Goal: Task Accomplishment & Management: Complete application form

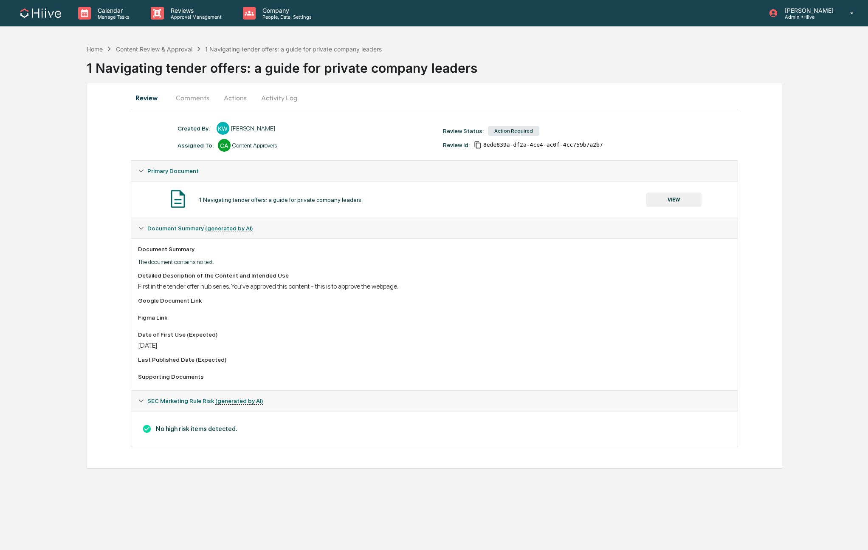
click at [186, 101] on button "Comments" at bounding box center [192, 97] width 47 height 20
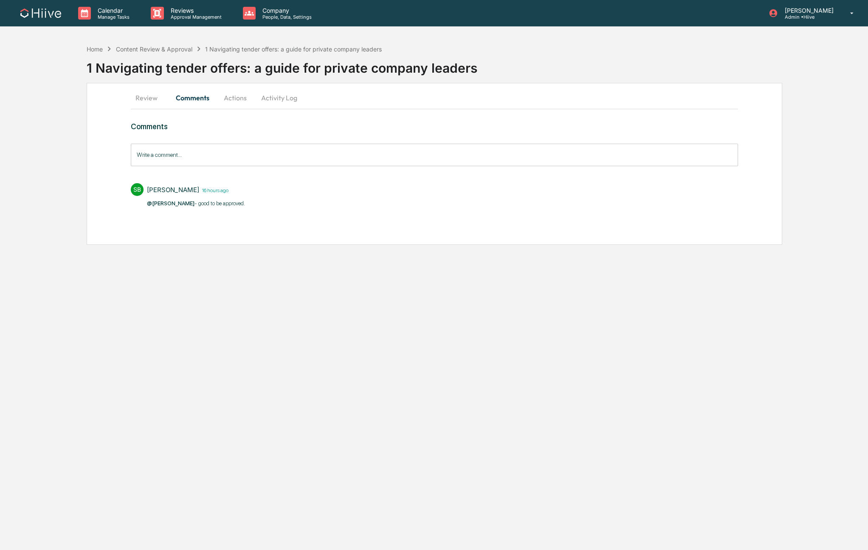
click at [231, 98] on button "Actions" at bounding box center [235, 97] width 38 height 20
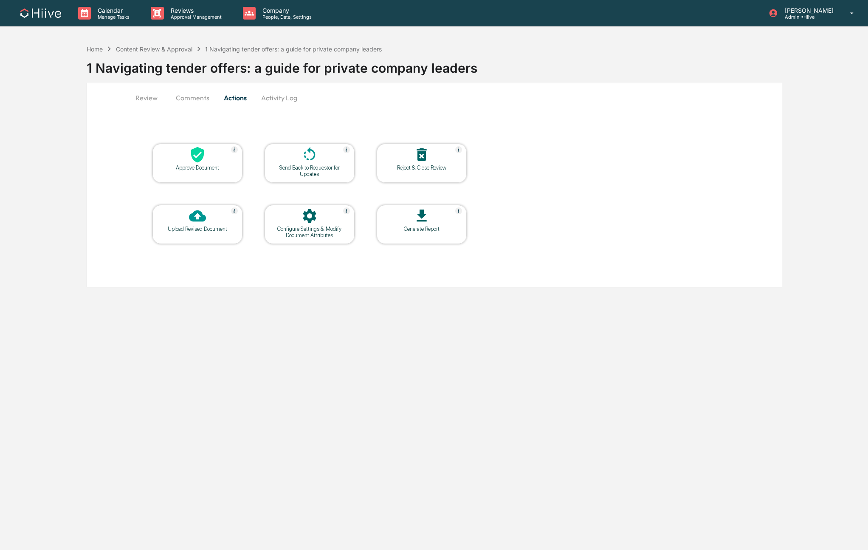
click at [196, 148] on icon at bounding box center [197, 155] width 13 height 16
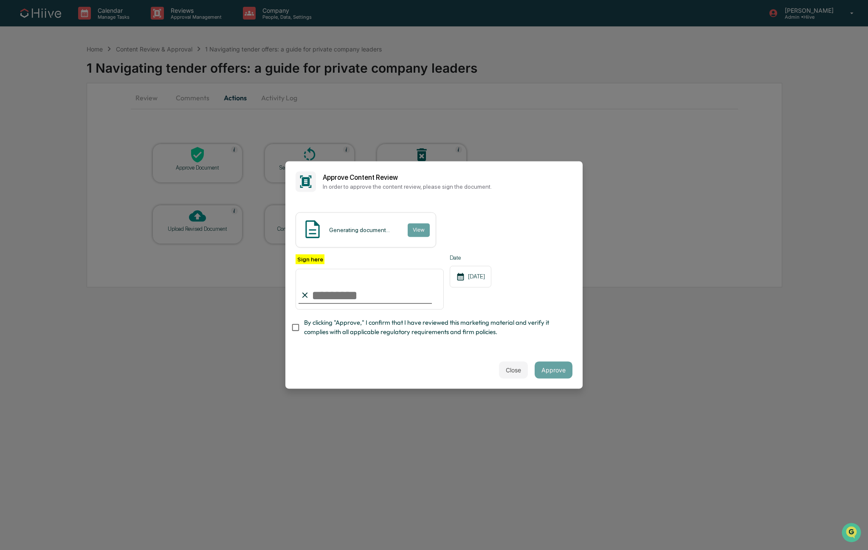
click at [365, 308] on input "Sign here" at bounding box center [370, 288] width 148 height 41
click at [401, 299] on input "Sign here" at bounding box center [370, 288] width 148 height 41
click at [0, 549] on com-1password-button at bounding box center [0, 550] width 0 height 0
type input "**********"
click at [402, 347] on div "**********" at bounding box center [433, 276] width 297 height 149
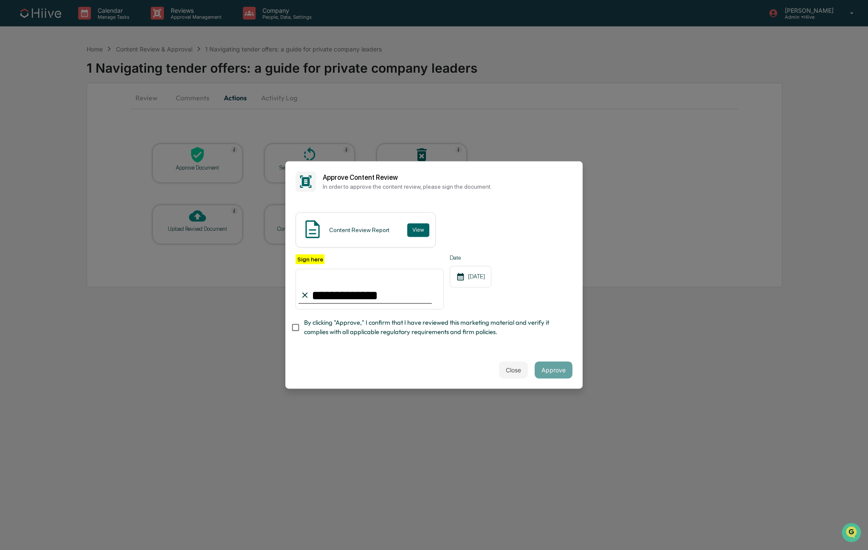
click at [404, 330] on span "By clicking "Approve," I confirm that I have reviewed this marketing material a…" at bounding box center [435, 327] width 262 height 19
click at [559, 368] on button "Approve" at bounding box center [554, 369] width 38 height 17
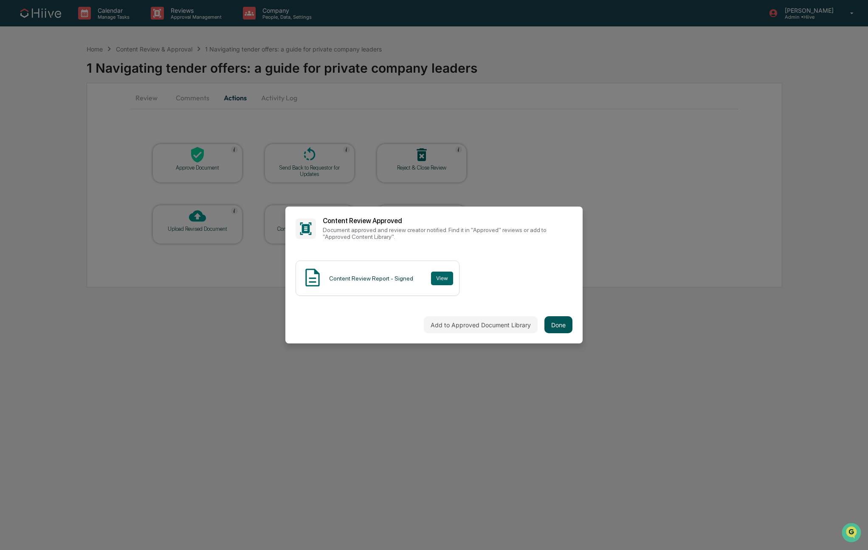
click at [560, 324] on button "Done" at bounding box center [559, 324] width 28 height 17
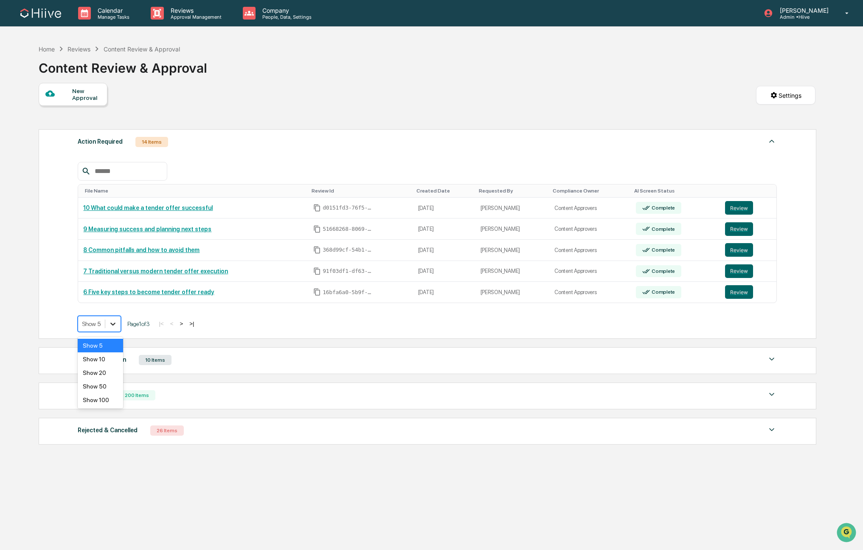
click at [114, 327] on icon at bounding box center [113, 323] width 8 height 8
click at [739, 288] on button "Review" at bounding box center [739, 292] width 28 height 14
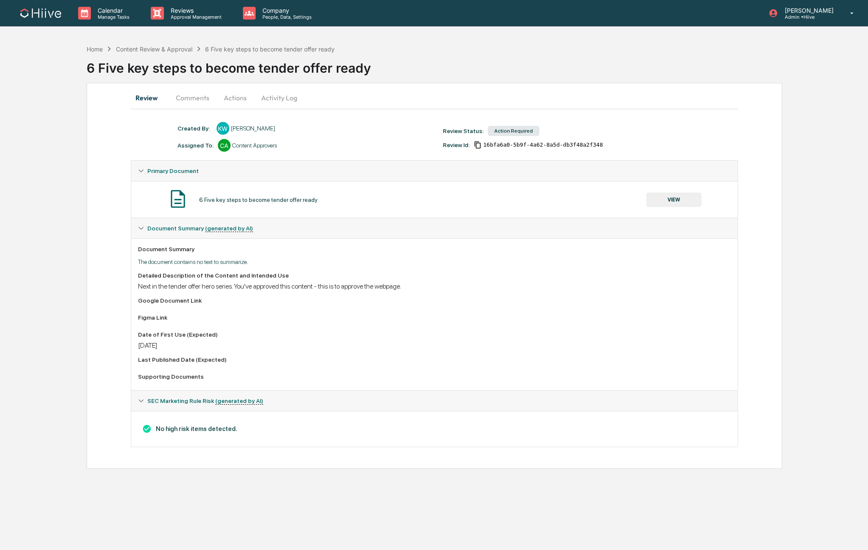
click at [669, 201] on button "VIEW" at bounding box center [673, 199] width 55 height 14
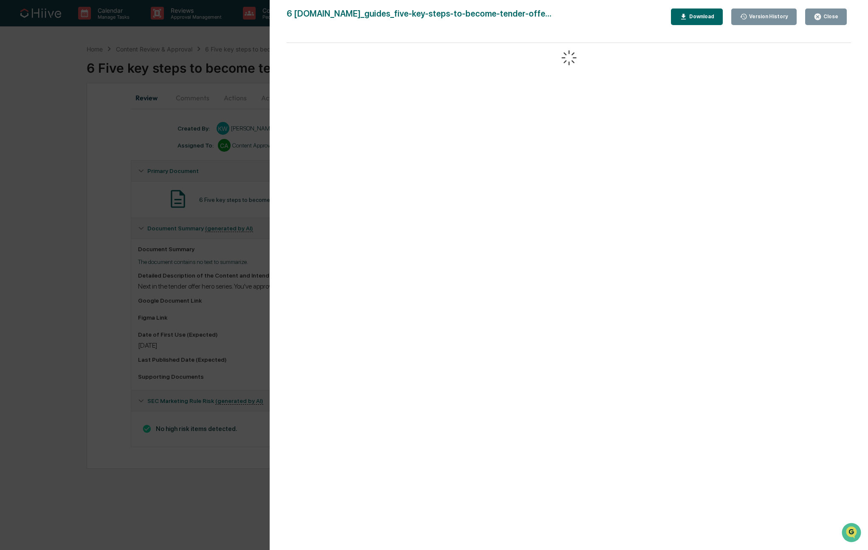
click at [122, 267] on div "Version History 09/04/2025, 11:09 PM Kate Wilson 6 www.hiive.dev_guides_five-ke…" at bounding box center [434, 275] width 868 height 550
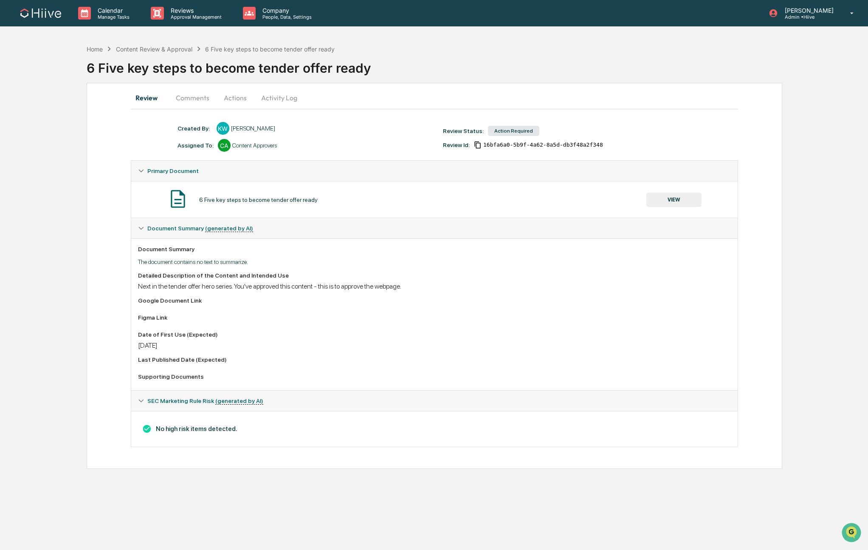
click at [189, 98] on button "Comments" at bounding box center [192, 97] width 47 height 20
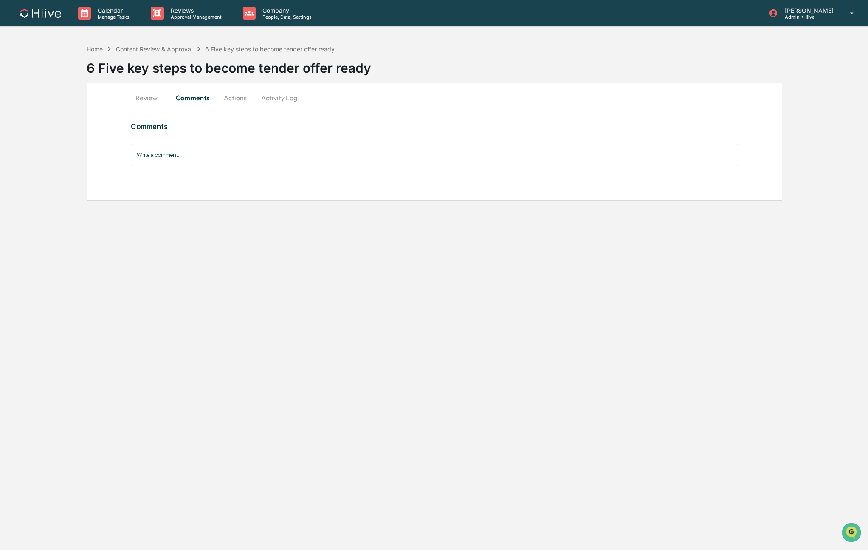
click at [144, 101] on button "Review" at bounding box center [150, 97] width 38 height 20
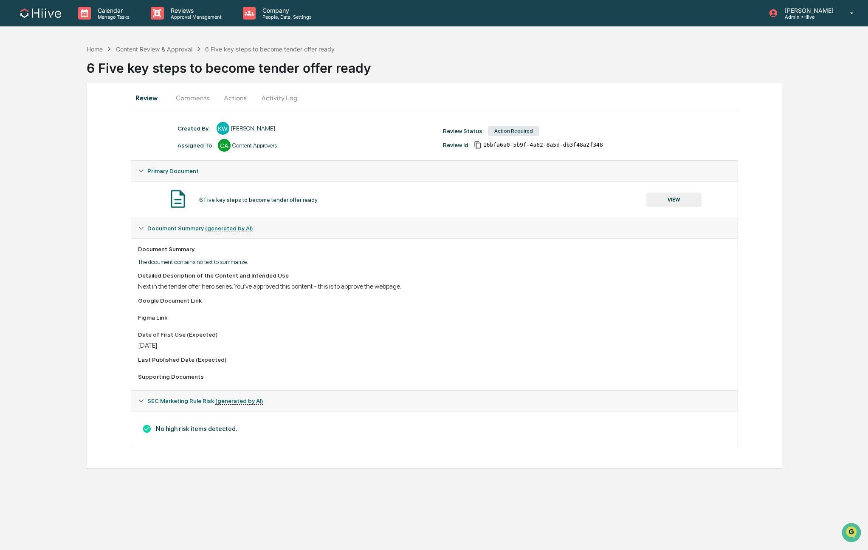
click at [238, 98] on button "Actions" at bounding box center [235, 97] width 38 height 20
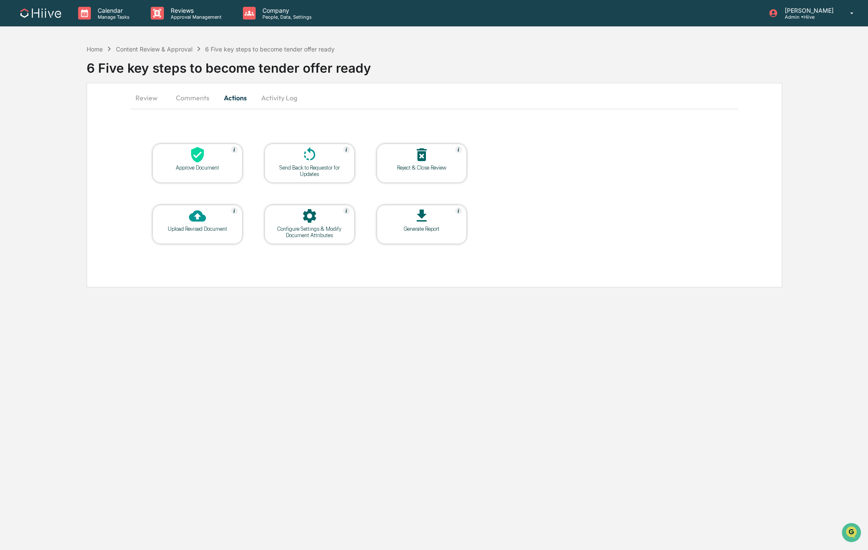
click at [210, 158] on div at bounding box center [197, 155] width 85 height 18
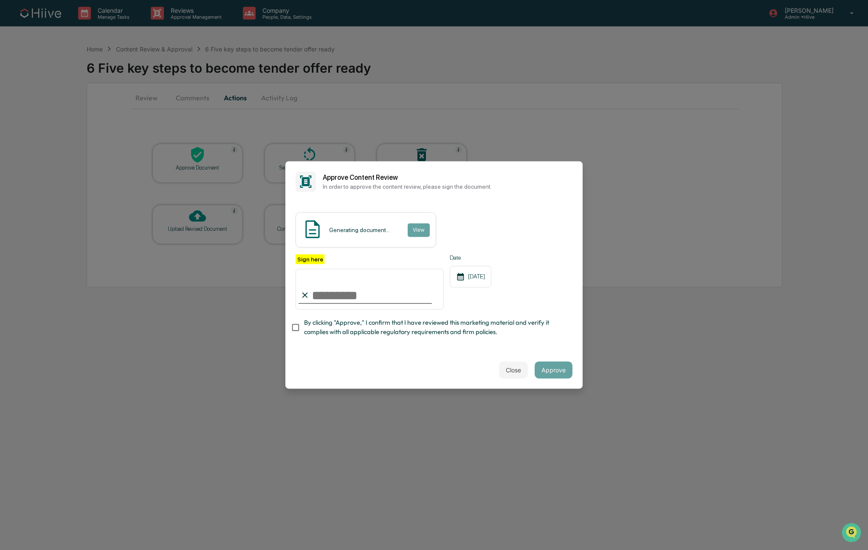
type input "**********"
drag, startPoint x: 359, startPoint y: 324, endPoint x: 562, endPoint y: 344, distance: 203.2
click at [359, 324] on span "By clicking "Approve," I confirm that I have reviewed this marketing material a…" at bounding box center [435, 327] width 262 height 19
click at [539, 334] on span "By clicking "Approve," I confirm that I have reviewed this marketing material a…" at bounding box center [435, 327] width 262 height 19
click at [457, 330] on span "By clicking "Approve," I confirm that I have reviewed this marketing material a…" at bounding box center [435, 327] width 262 height 19
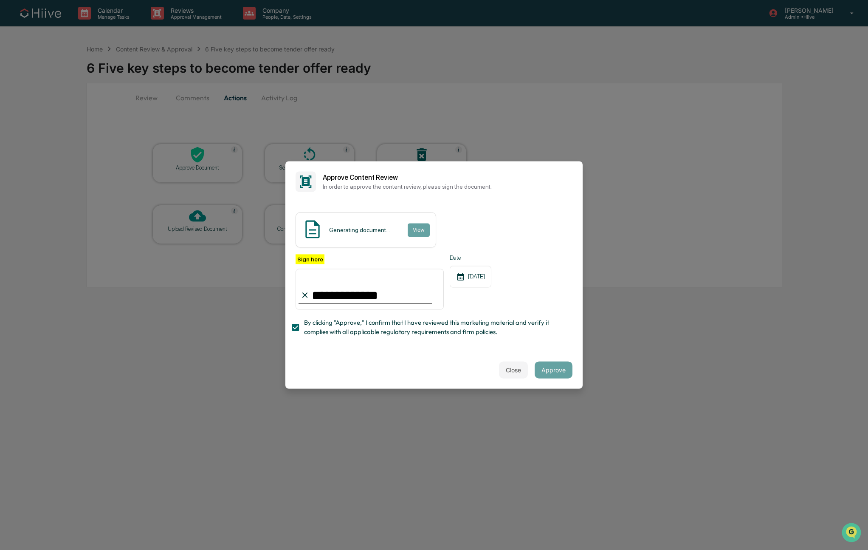
click at [433, 326] on span "By clicking "Approve," I confirm that I have reviewed this marketing material a…" at bounding box center [435, 327] width 262 height 19
click at [414, 327] on span "By clicking "Approve," I confirm that I have reviewed this marketing material a…" at bounding box center [435, 327] width 262 height 19
click at [562, 374] on button "Approve" at bounding box center [554, 369] width 38 height 17
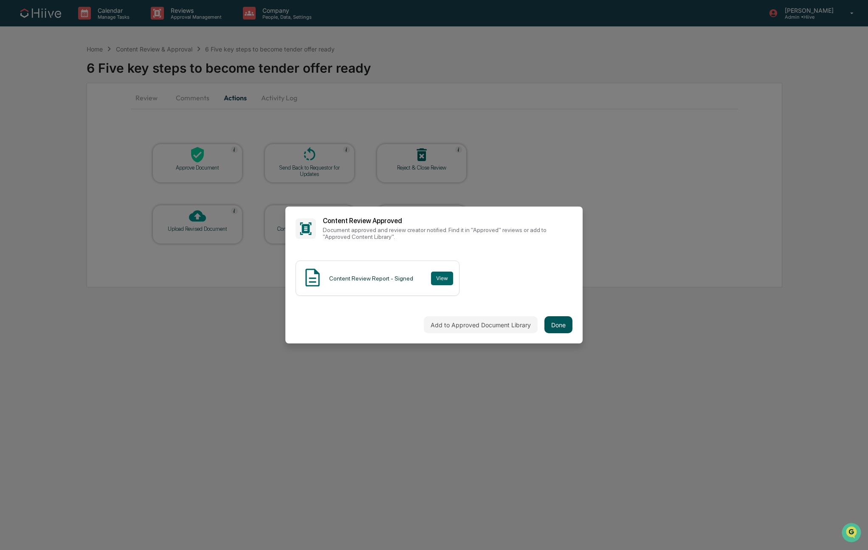
click at [552, 323] on button "Done" at bounding box center [559, 324] width 28 height 17
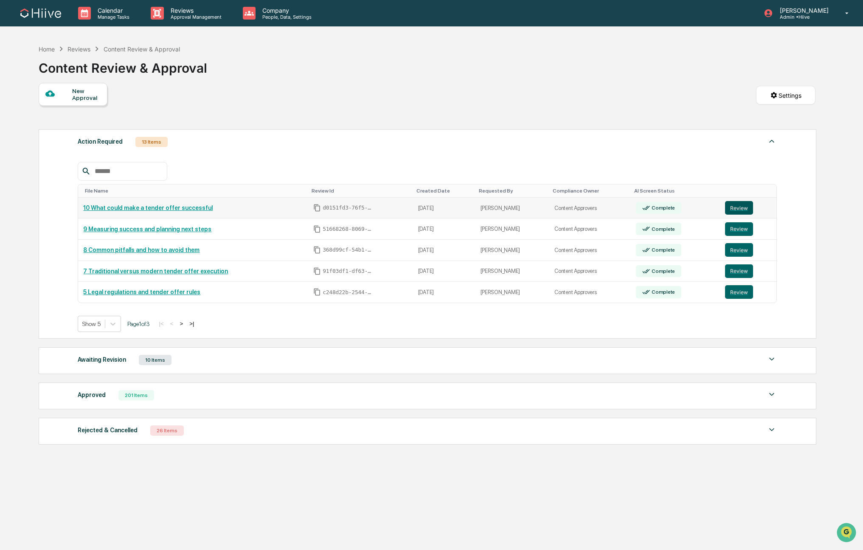
click at [733, 212] on button "Review" at bounding box center [739, 208] width 28 height 14
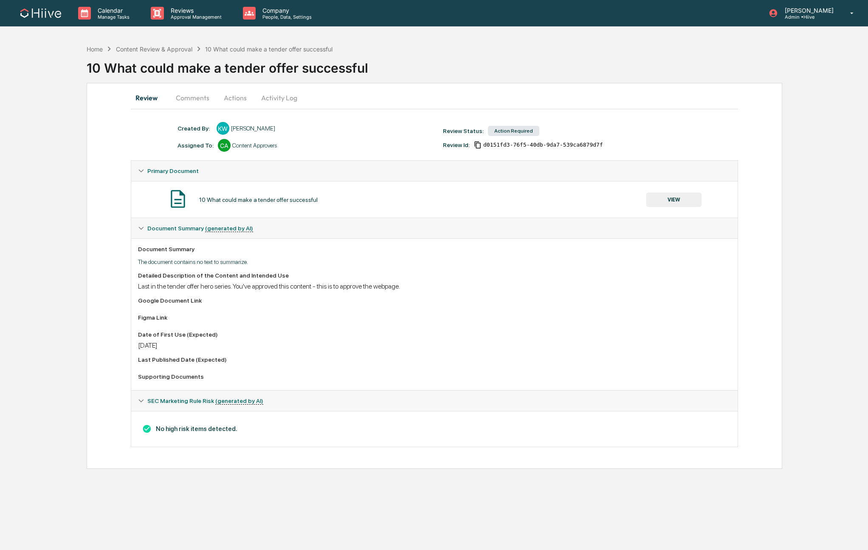
click at [233, 101] on button "Actions" at bounding box center [235, 97] width 38 height 20
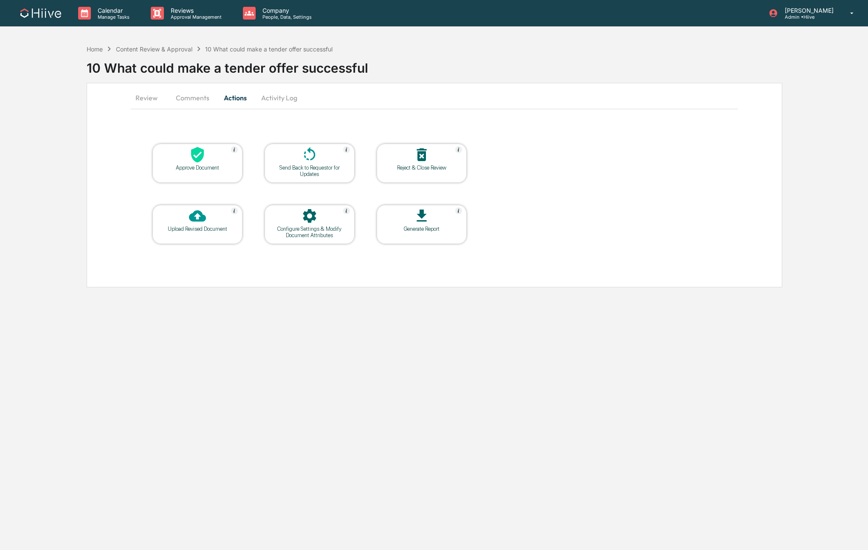
click at [208, 150] on div at bounding box center [197, 155] width 85 height 18
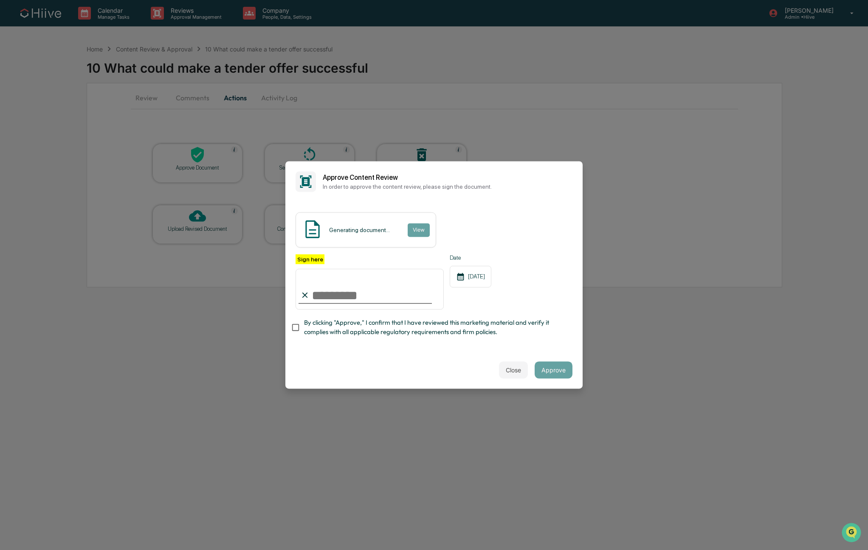
type input "**********"
click at [317, 324] on span "By clicking "Approve," I confirm that I have reviewed this marketing material a…" at bounding box center [435, 327] width 262 height 19
drag, startPoint x: 547, startPoint y: 369, endPoint x: 583, endPoint y: 363, distance: 37.1
click at [549, 369] on button "Approve" at bounding box center [554, 369] width 38 height 17
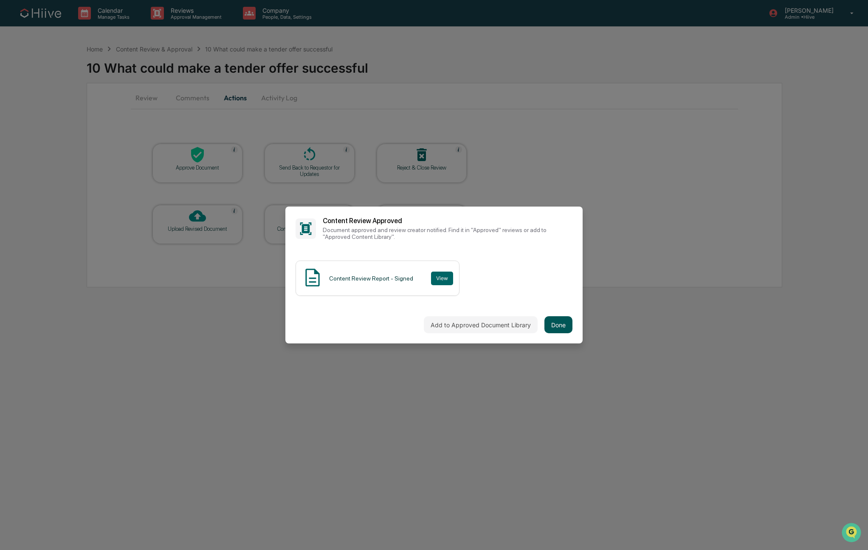
click at [555, 325] on button "Done" at bounding box center [559, 324] width 28 height 17
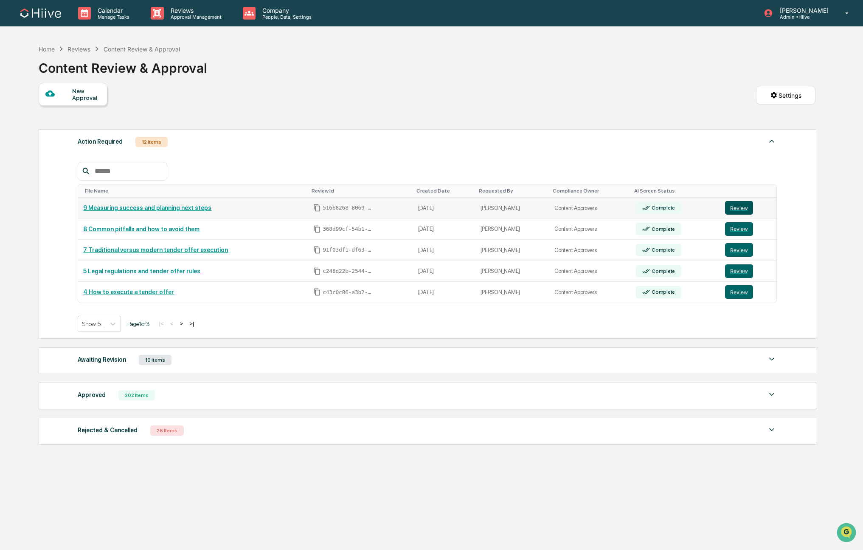
click at [733, 212] on button "Review" at bounding box center [739, 208] width 28 height 14
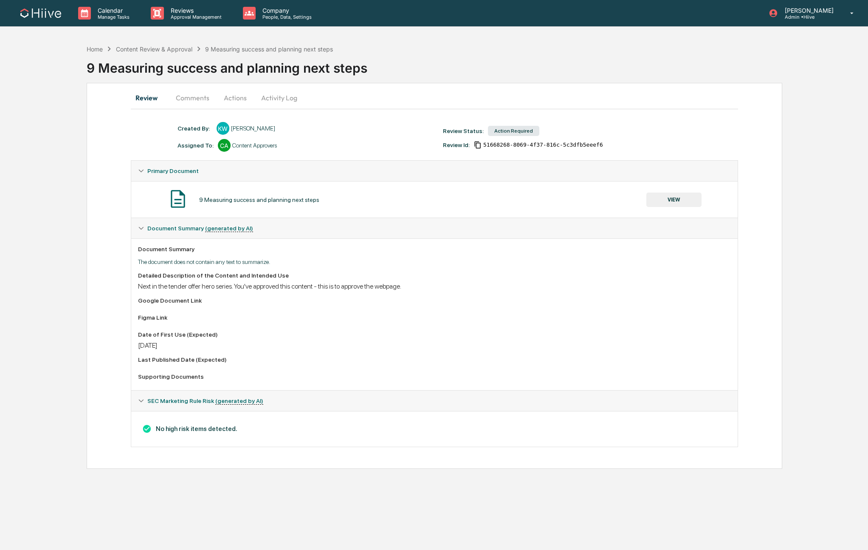
drag, startPoint x: 236, startPoint y: 99, endPoint x: 233, endPoint y: 108, distance: 9.4
click at [235, 99] on button "Actions" at bounding box center [235, 97] width 38 height 20
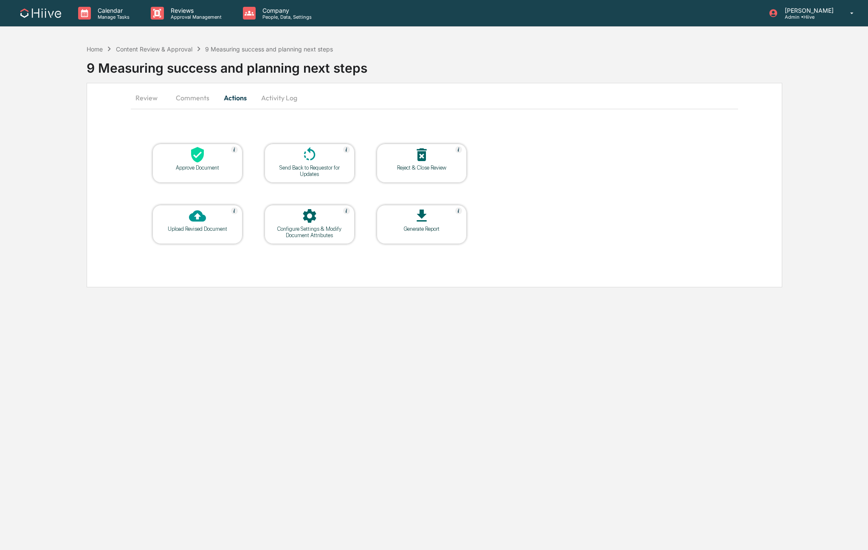
click at [194, 152] on icon at bounding box center [197, 155] width 13 height 16
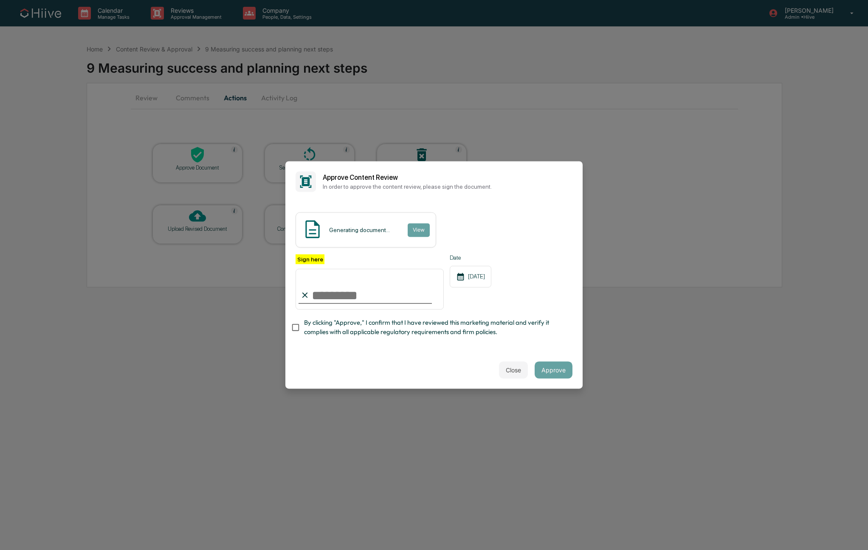
type input "**********"
click at [328, 329] on span "By clicking "Approve," I confirm that I have reviewed this marketing material a…" at bounding box center [435, 327] width 262 height 19
click at [542, 324] on span "By clicking "Approve," I confirm that I have reviewed this marketing material a…" at bounding box center [435, 327] width 262 height 19
click at [516, 318] on span "By clicking "Approve," I confirm that I have reviewed this marketing material a…" at bounding box center [435, 327] width 262 height 19
click at [538, 330] on span "By clicking "Approve," I confirm that I have reviewed this marketing material a…" at bounding box center [435, 327] width 262 height 19
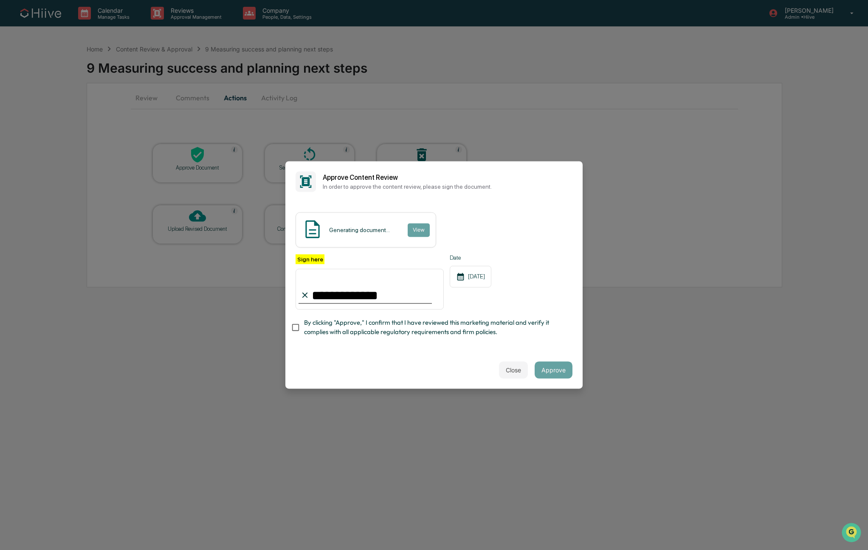
click at [499, 327] on span "By clicking "Approve," I confirm that I have reviewed this marketing material a…" at bounding box center [435, 327] width 262 height 19
drag, startPoint x: 552, startPoint y: 370, endPoint x: 578, endPoint y: 375, distance: 27.2
click at [565, 373] on button "Approve" at bounding box center [554, 369] width 38 height 17
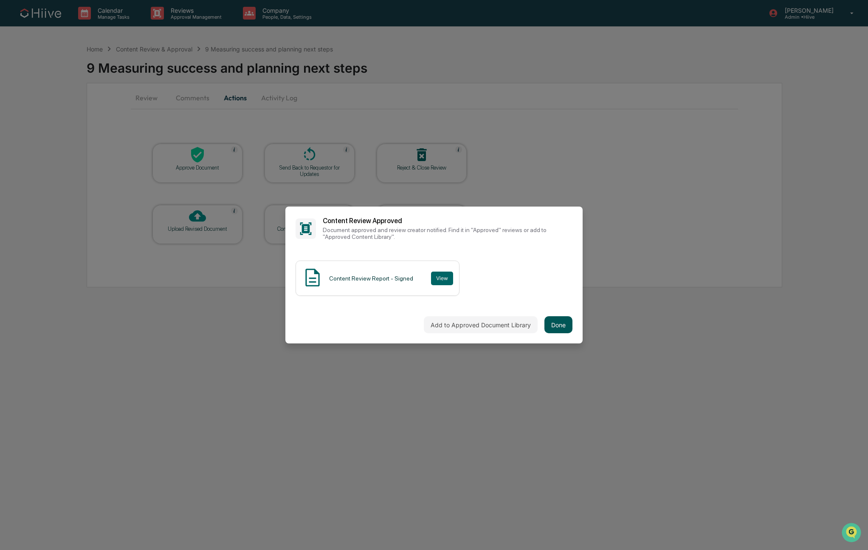
click at [558, 327] on button "Done" at bounding box center [559, 324] width 28 height 17
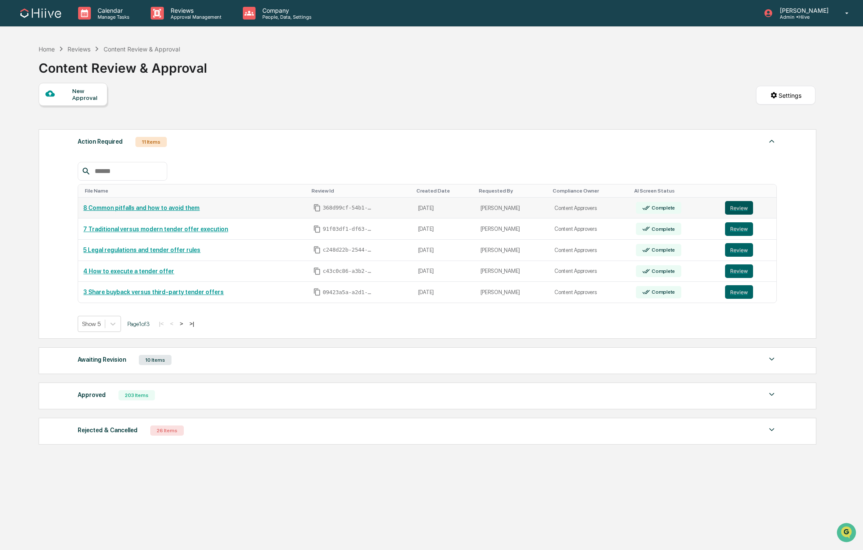
click at [737, 212] on button "Review" at bounding box center [739, 208] width 28 height 14
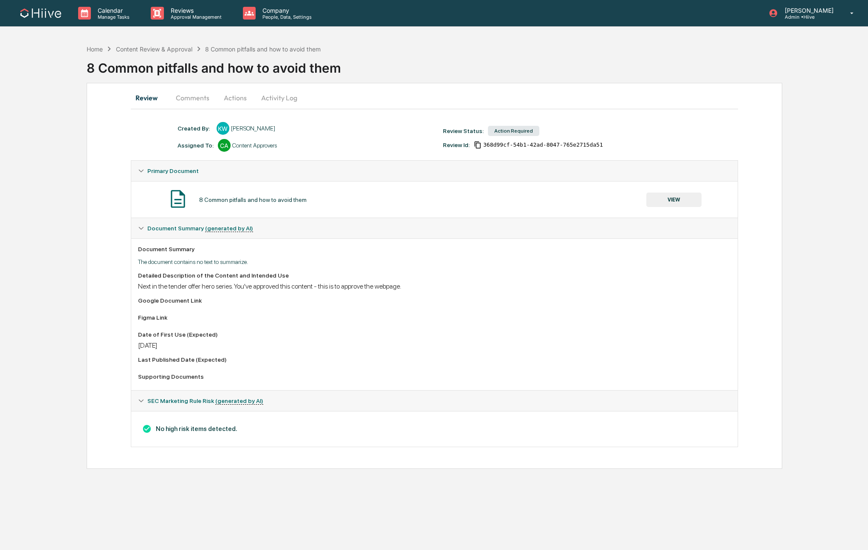
click at [226, 92] on button "Actions" at bounding box center [235, 97] width 38 height 20
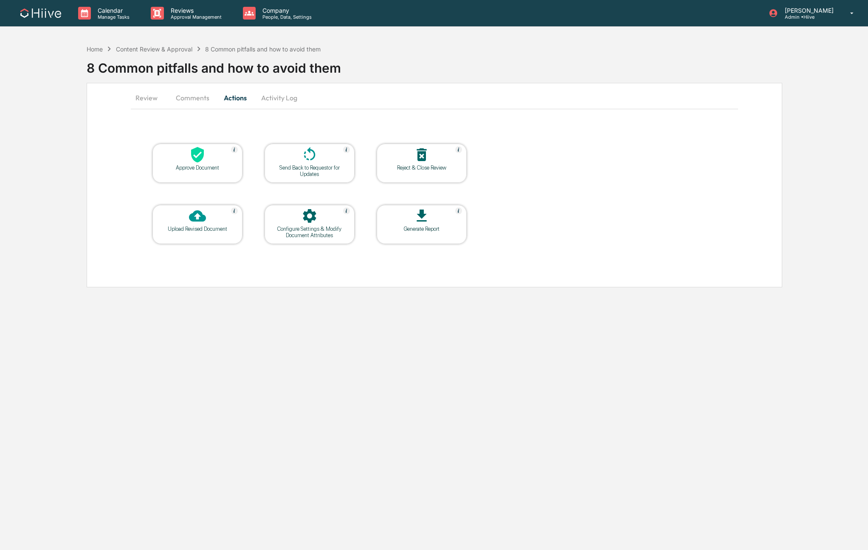
click at [192, 97] on button "Comments" at bounding box center [192, 97] width 47 height 20
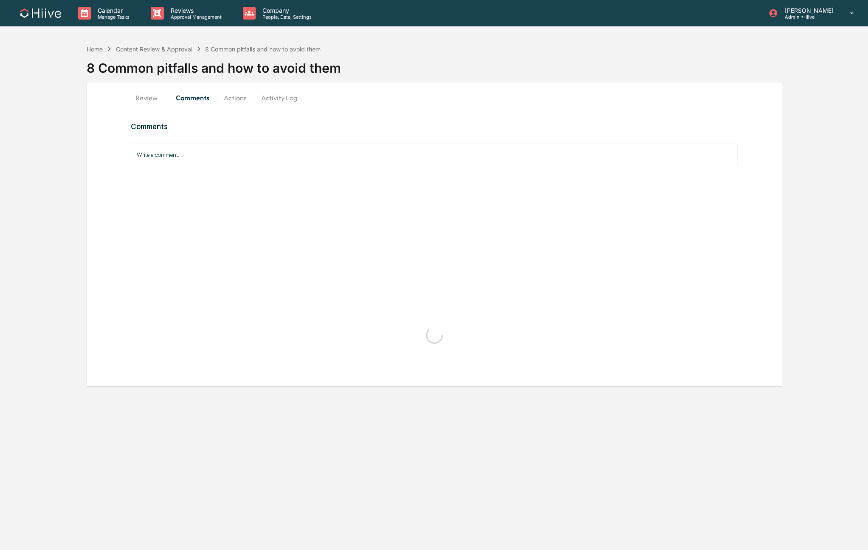
click at [253, 95] on div "Review Comments Actions Activity Log" at bounding box center [435, 97] width 608 height 20
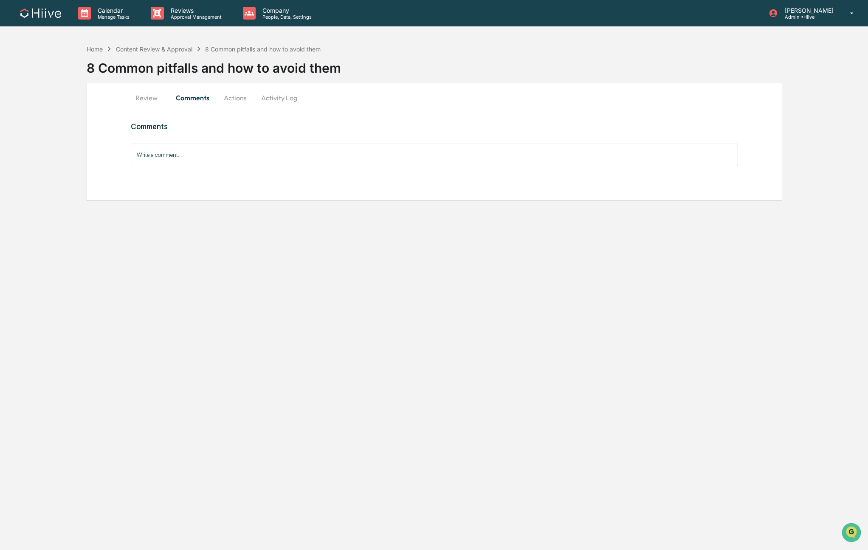
click at [242, 95] on button "Actions" at bounding box center [235, 97] width 38 height 20
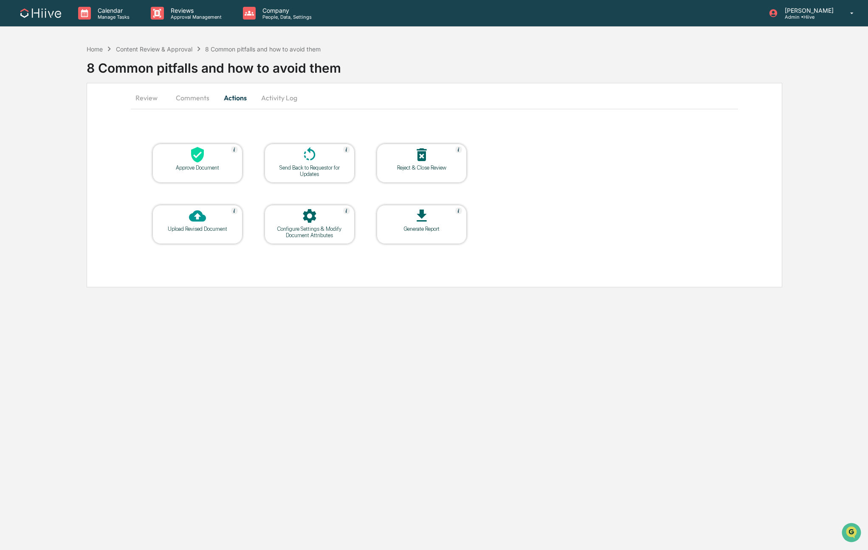
click at [187, 173] on div "Approve Document" at bounding box center [197, 163] width 90 height 39
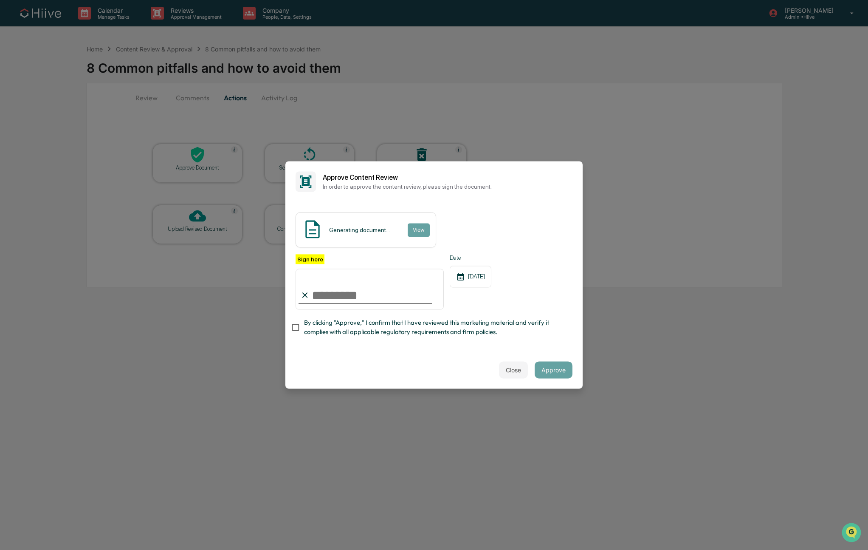
type input "**********"
click at [358, 328] on span "By clicking "Approve," I confirm that I have reviewed this marketing material a…" at bounding box center [435, 327] width 262 height 19
click at [394, 344] on div "**********" at bounding box center [433, 276] width 297 height 149
click at [393, 332] on span "By clicking "Approve," I confirm that I have reviewed this marketing material a…" at bounding box center [435, 327] width 262 height 19
click at [455, 356] on div "Close Approve" at bounding box center [433, 369] width 297 height 37
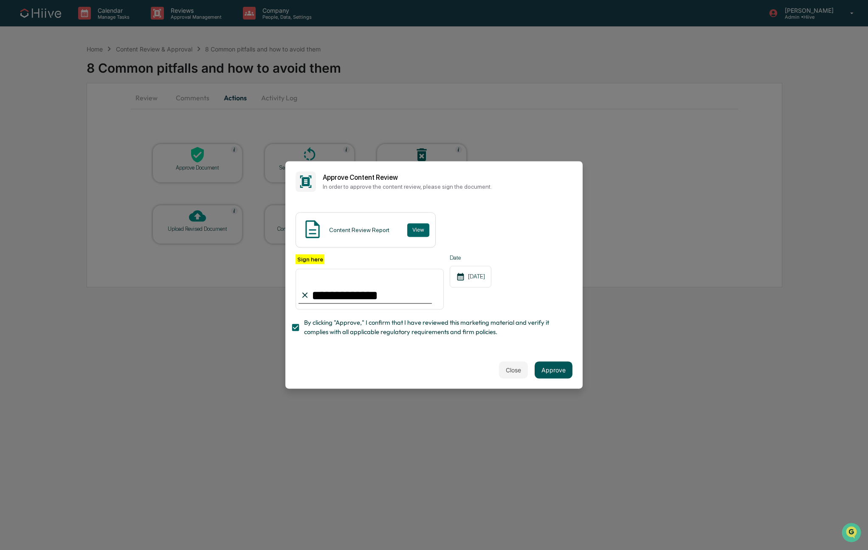
click at [544, 372] on button "Approve" at bounding box center [554, 369] width 38 height 17
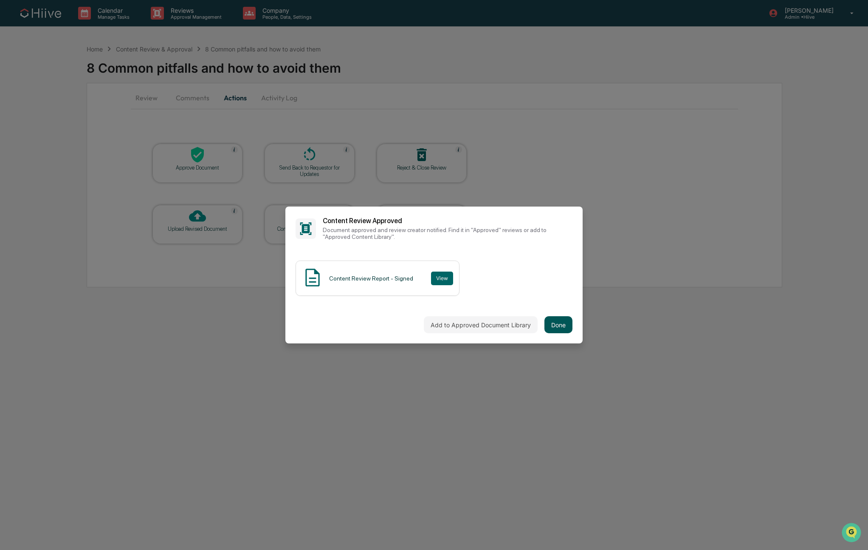
click at [552, 324] on button "Done" at bounding box center [559, 324] width 28 height 17
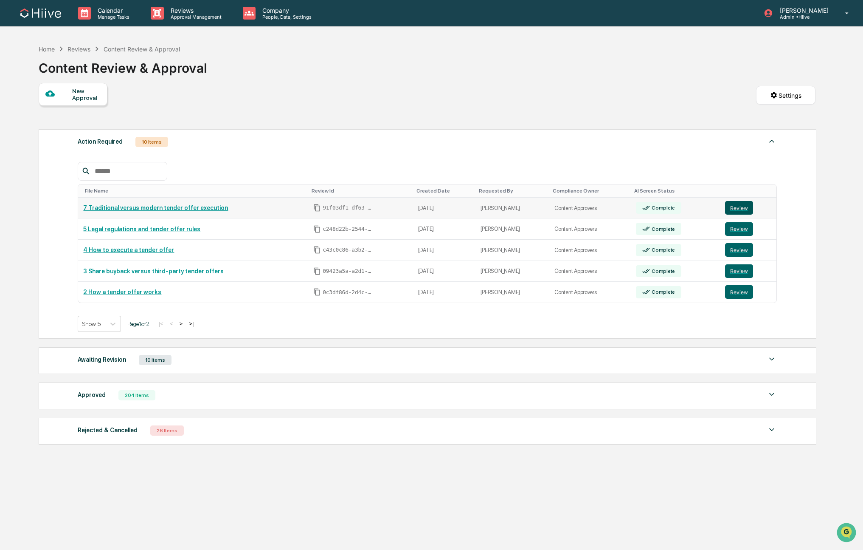
click at [736, 209] on button "Review" at bounding box center [739, 208] width 28 height 14
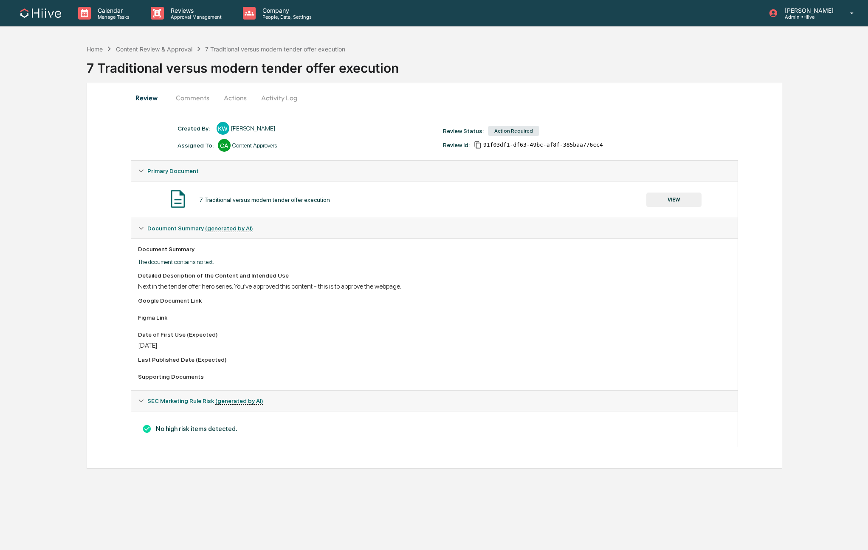
click at [237, 103] on button "Actions" at bounding box center [235, 97] width 38 height 20
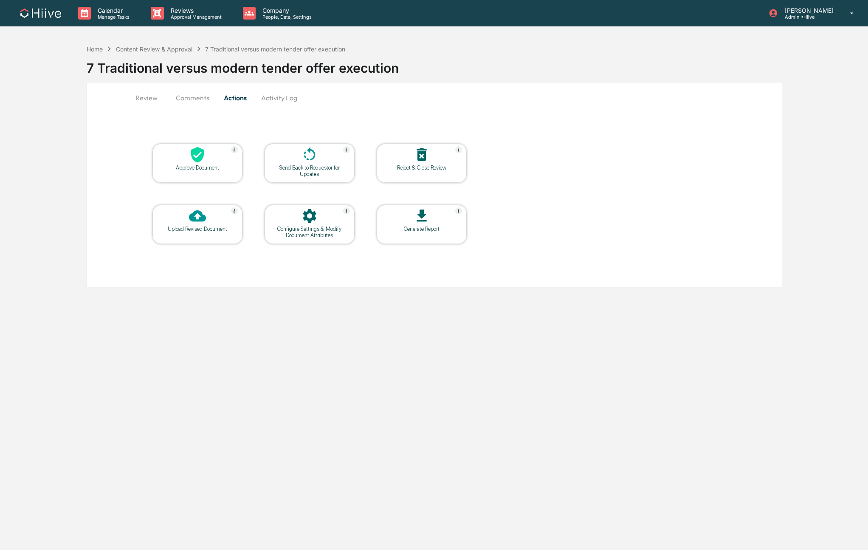
click at [196, 148] on icon at bounding box center [197, 155] width 13 height 16
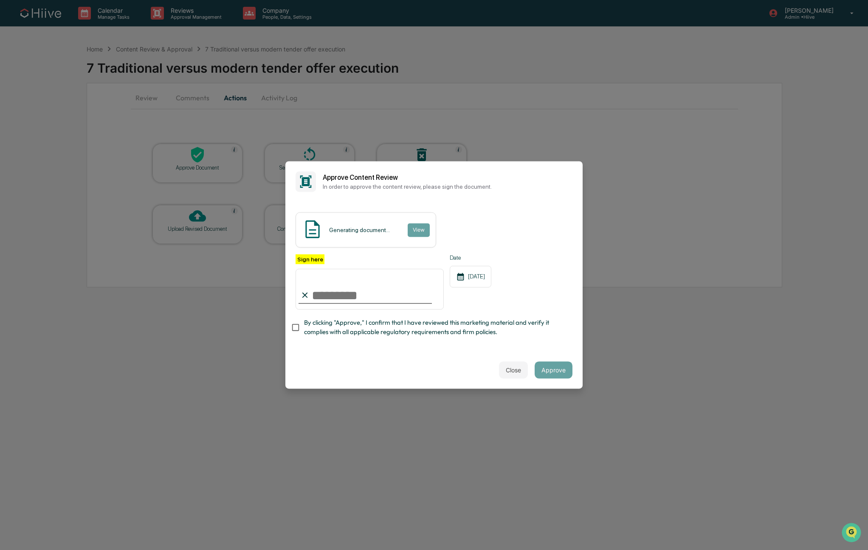
type input "**********"
click at [334, 325] on span "By clicking "Approve," I confirm that I have reviewed this marketing material a…" at bounding box center [435, 327] width 262 height 19
click at [438, 376] on div "Close Approve" at bounding box center [433, 369] width 297 height 37
click at [550, 371] on button "Approve" at bounding box center [554, 369] width 38 height 17
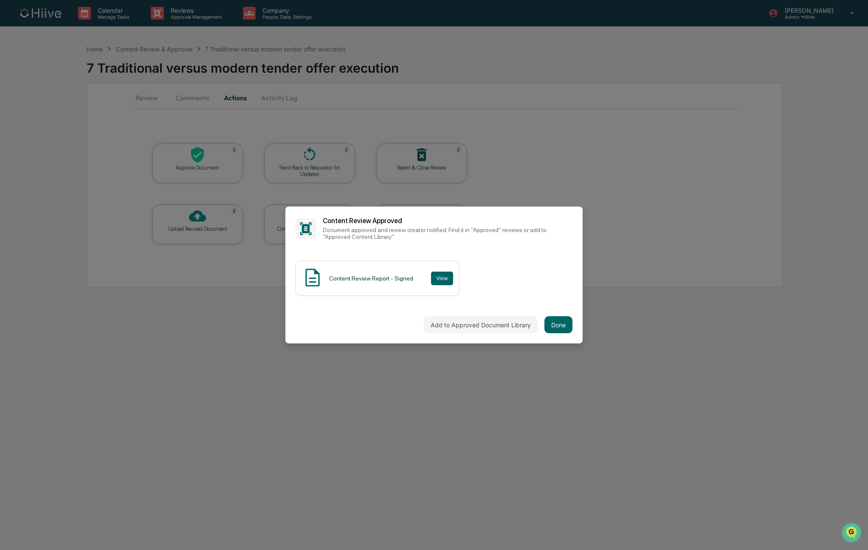
click at [573, 315] on div "Add to Approved Document Library Done" at bounding box center [433, 324] width 297 height 37
click at [557, 320] on button "Done" at bounding box center [559, 324] width 28 height 17
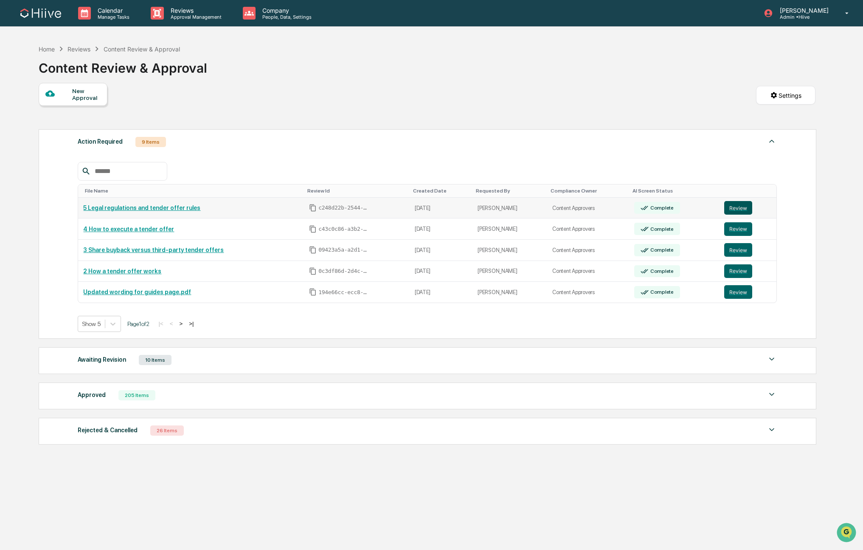
click at [740, 206] on button "Review" at bounding box center [739, 208] width 28 height 14
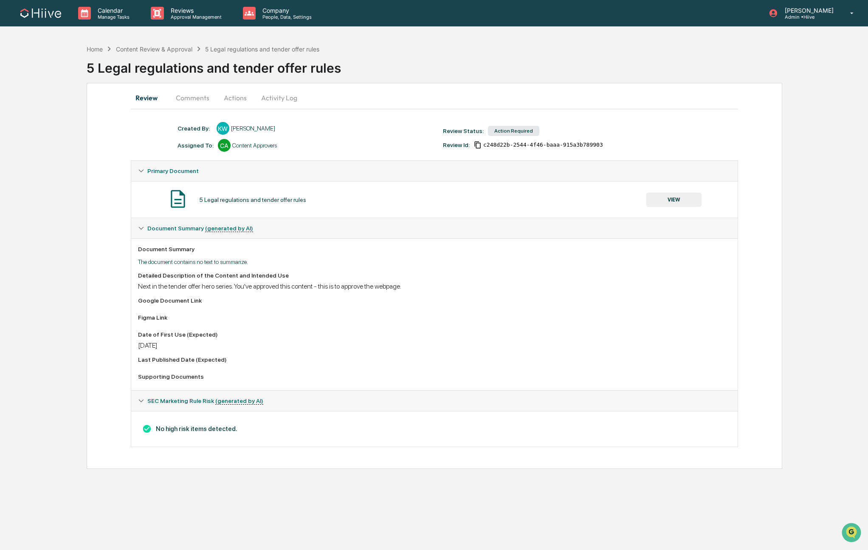
click at [237, 96] on button "Actions" at bounding box center [235, 97] width 38 height 20
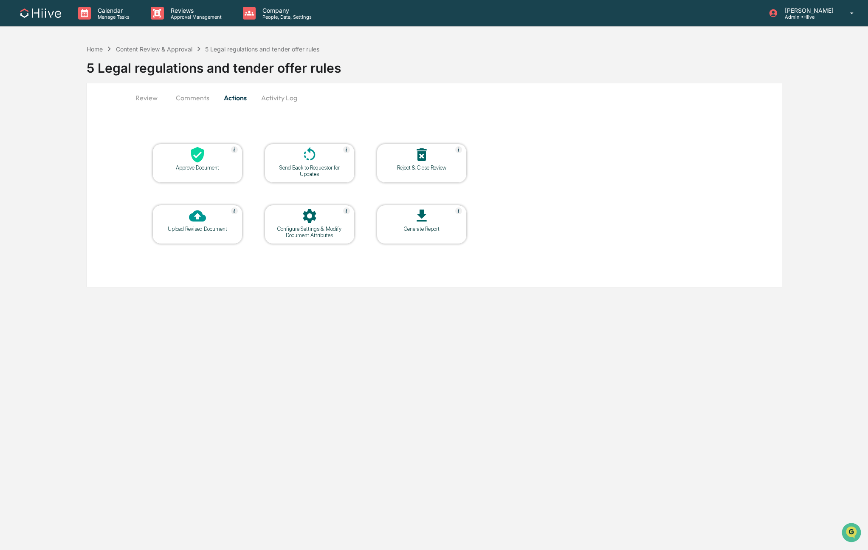
click at [227, 144] on div "Approve Document" at bounding box center [197, 163] width 90 height 39
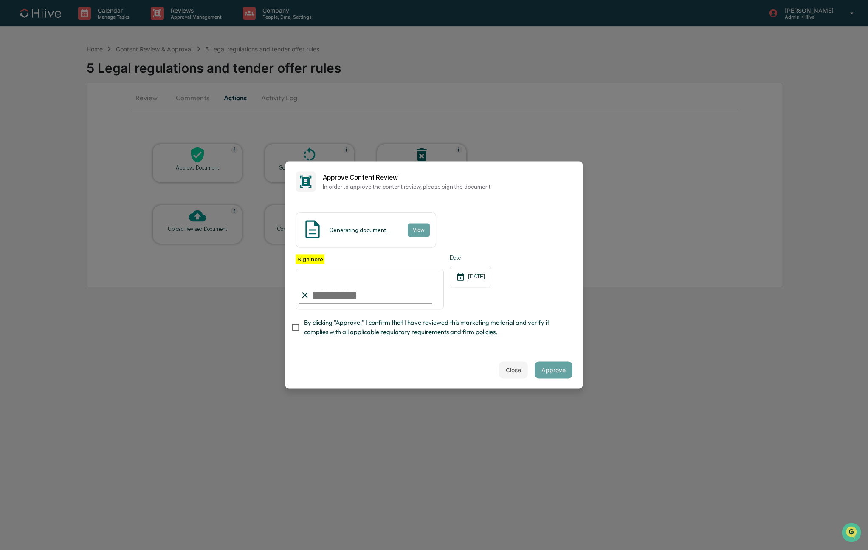
type input "**********"
click at [356, 329] on span "By clicking "Approve," I confirm that I have reviewed this marketing material a…" at bounding box center [435, 327] width 262 height 19
click at [555, 331] on span "By clicking "Approve," I confirm that I have reviewed this marketing material a…" at bounding box center [435, 327] width 262 height 19
click at [541, 335] on span "By clicking "Approve," I confirm that I have reviewed this marketing material a…" at bounding box center [435, 327] width 262 height 19
click at [550, 371] on button "Approve" at bounding box center [554, 369] width 38 height 17
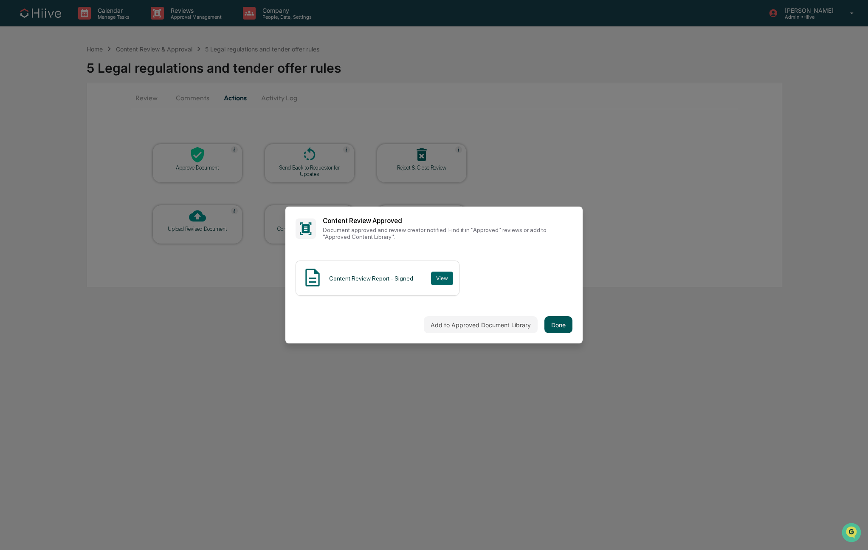
click at [562, 330] on button "Done" at bounding box center [559, 324] width 28 height 17
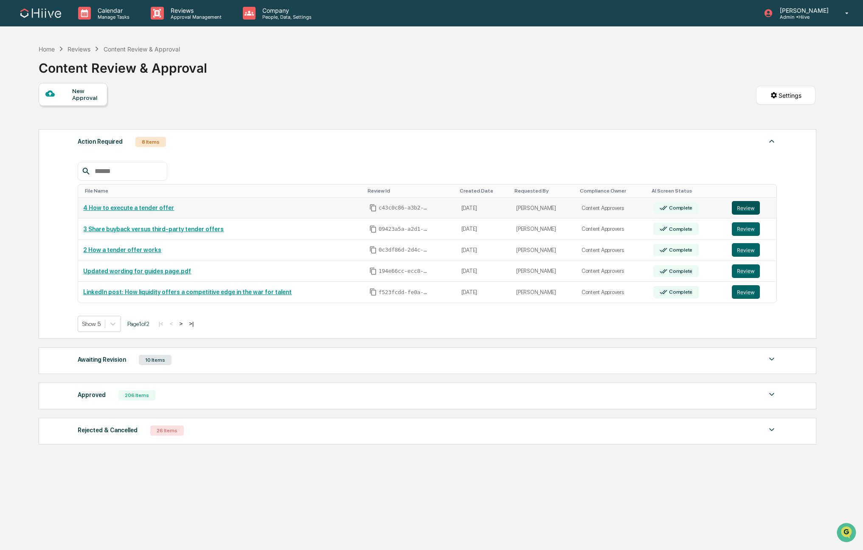
click at [755, 211] on button "Review" at bounding box center [746, 208] width 28 height 14
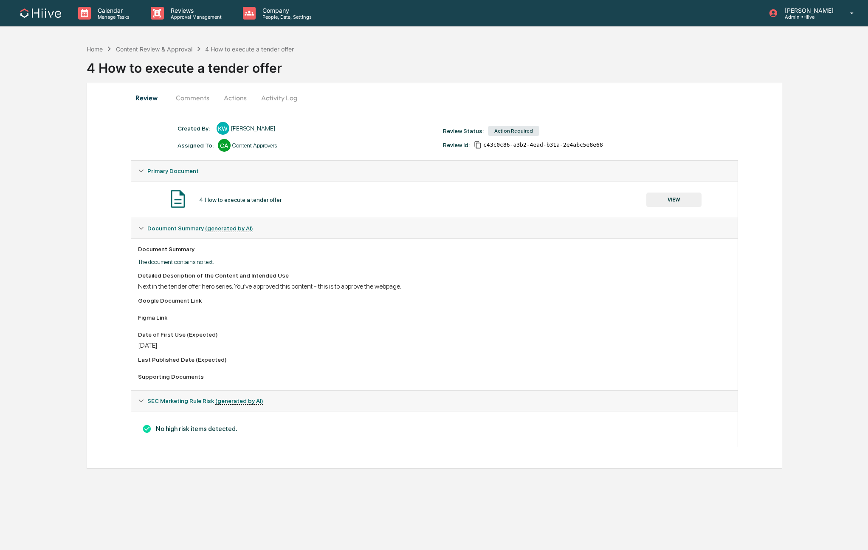
click at [239, 89] on button "Actions" at bounding box center [235, 97] width 38 height 20
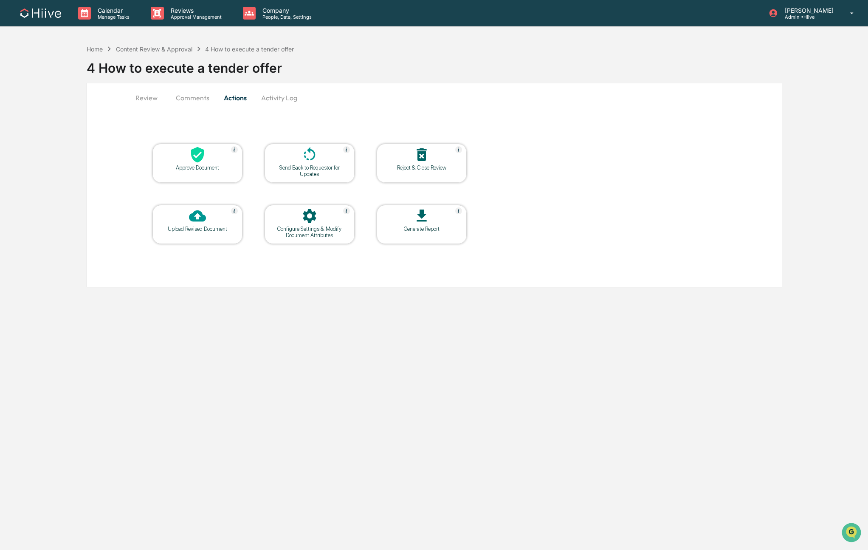
click at [212, 178] on div "Approve Document" at bounding box center [197, 163] width 90 height 39
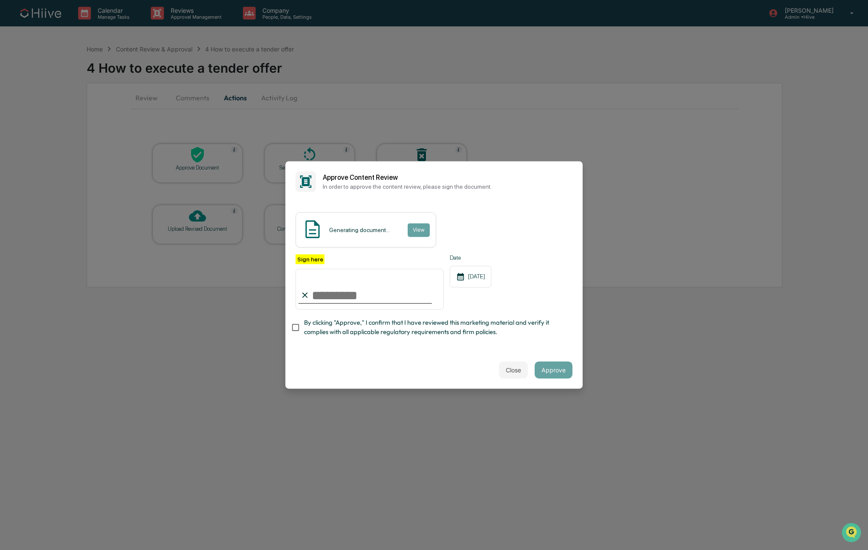
type input "**********"
click at [553, 371] on button "Approve" at bounding box center [554, 369] width 38 height 17
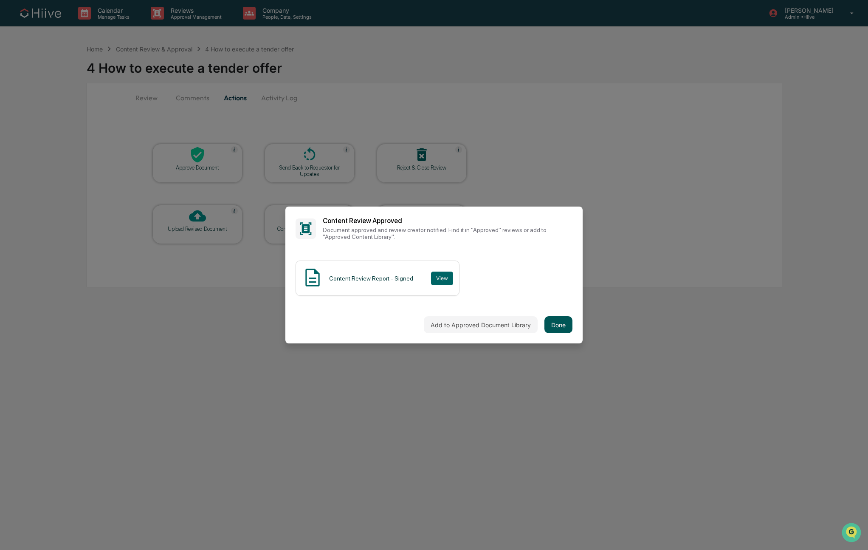
click at [554, 318] on button "Done" at bounding box center [559, 324] width 28 height 17
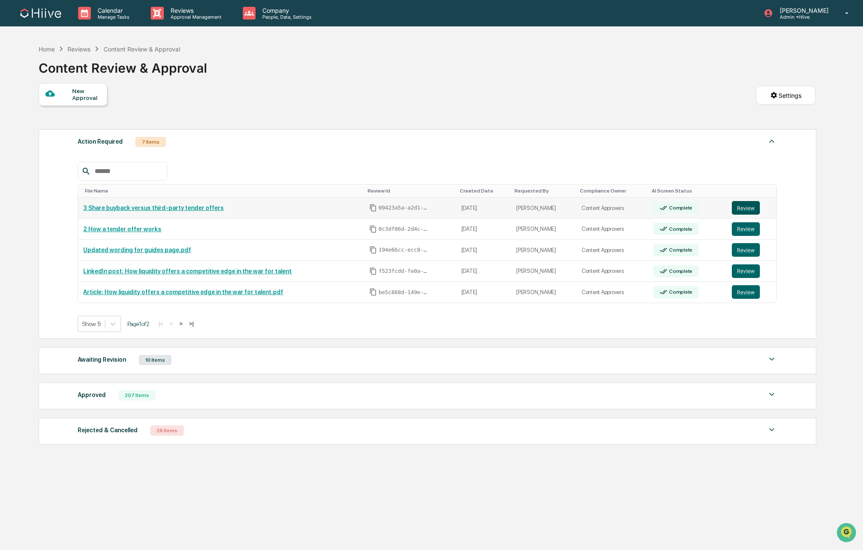
click at [747, 207] on button "Review" at bounding box center [746, 208] width 28 height 14
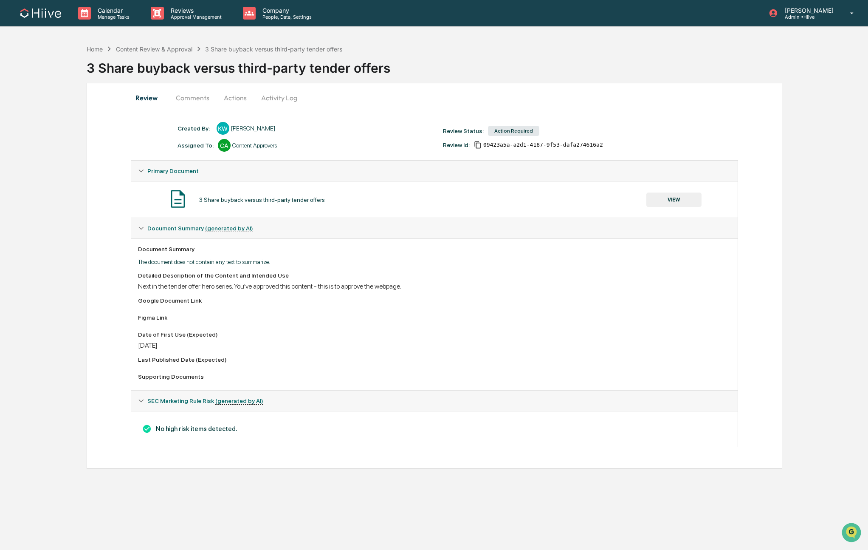
click at [188, 99] on button "Comments" at bounding box center [192, 97] width 47 height 20
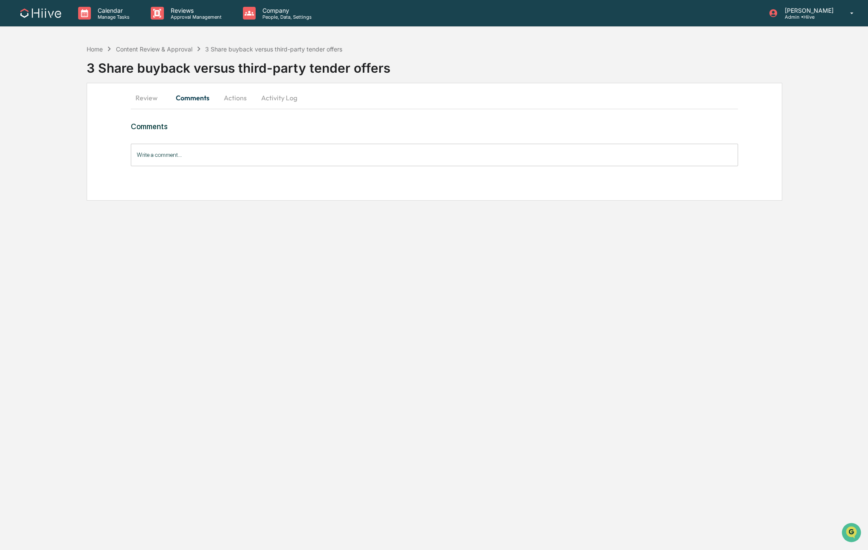
click at [232, 96] on button "Actions" at bounding box center [235, 97] width 38 height 20
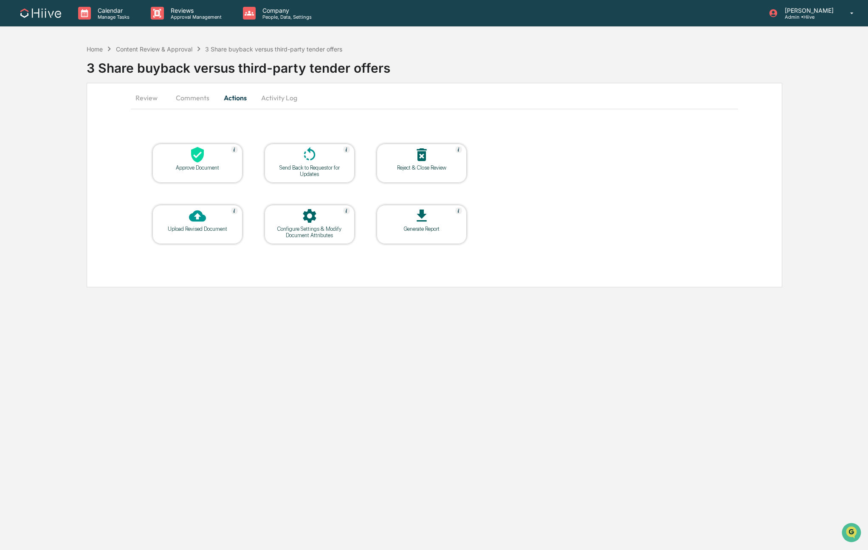
click at [217, 153] on div at bounding box center [197, 155] width 85 height 18
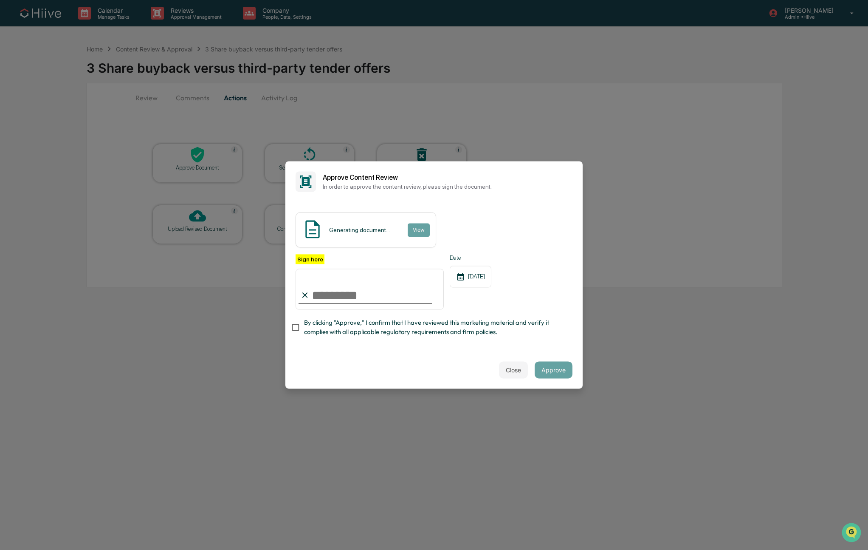
type input "**********"
click at [346, 329] on span "By clicking "Approve," I confirm that I have reviewed this marketing material a…" at bounding box center [435, 327] width 262 height 19
click at [560, 366] on button "Approve" at bounding box center [554, 369] width 38 height 17
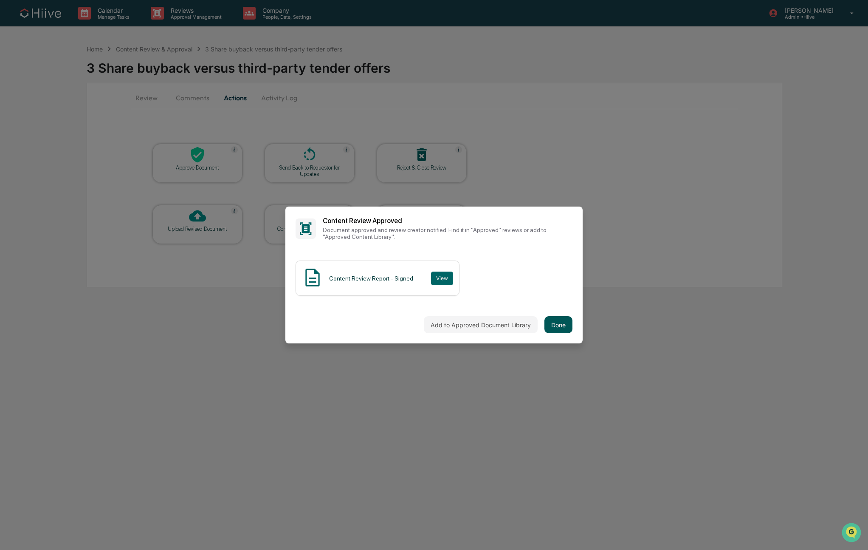
click at [568, 324] on button "Done" at bounding box center [559, 324] width 28 height 17
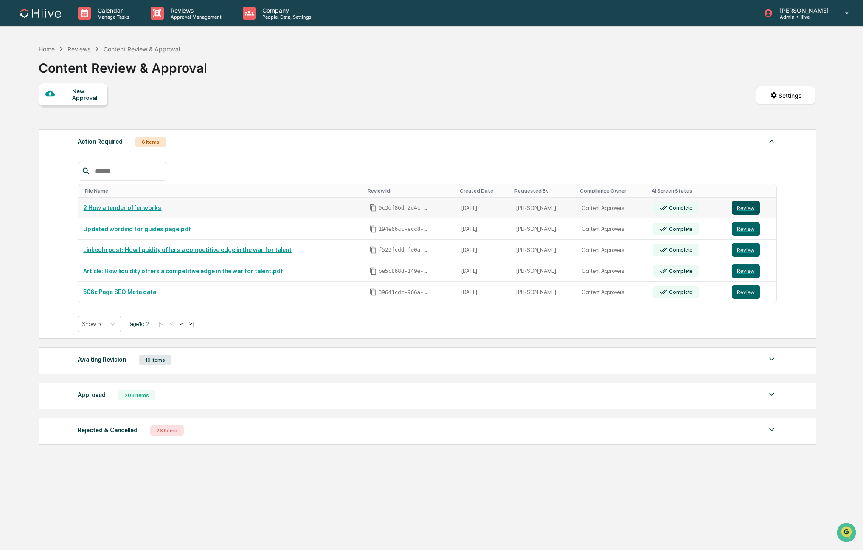
click at [747, 208] on button "Review" at bounding box center [746, 208] width 28 height 14
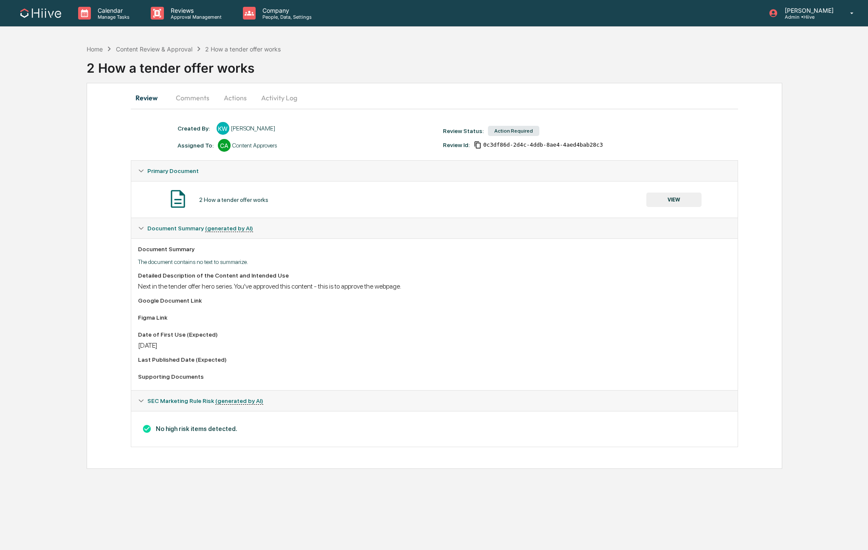
click at [198, 97] on button "Comments" at bounding box center [192, 97] width 47 height 20
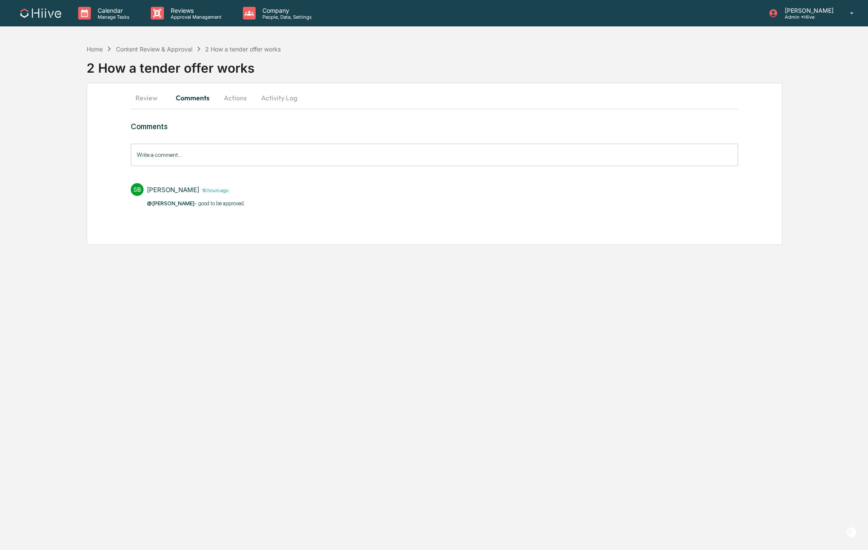
click at [228, 99] on button "Actions" at bounding box center [235, 97] width 38 height 20
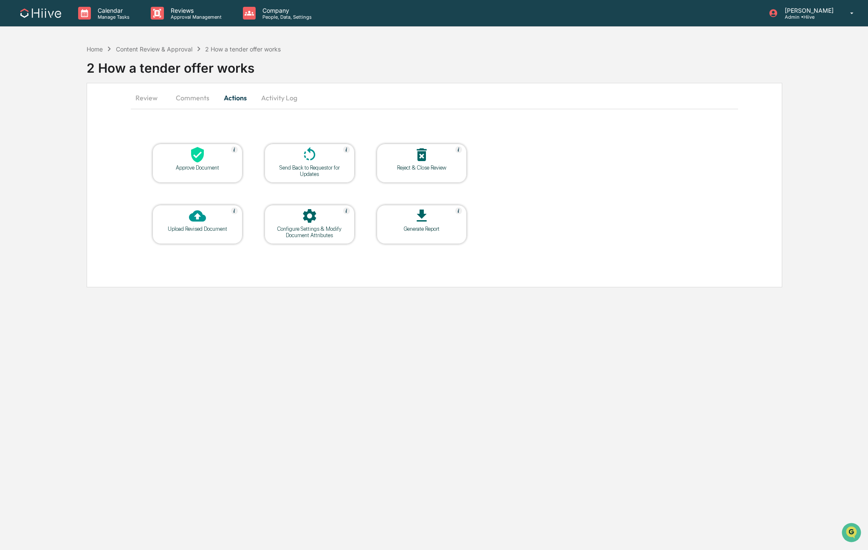
click at [194, 166] on div "Approve Document" at bounding box center [197, 167] width 76 height 6
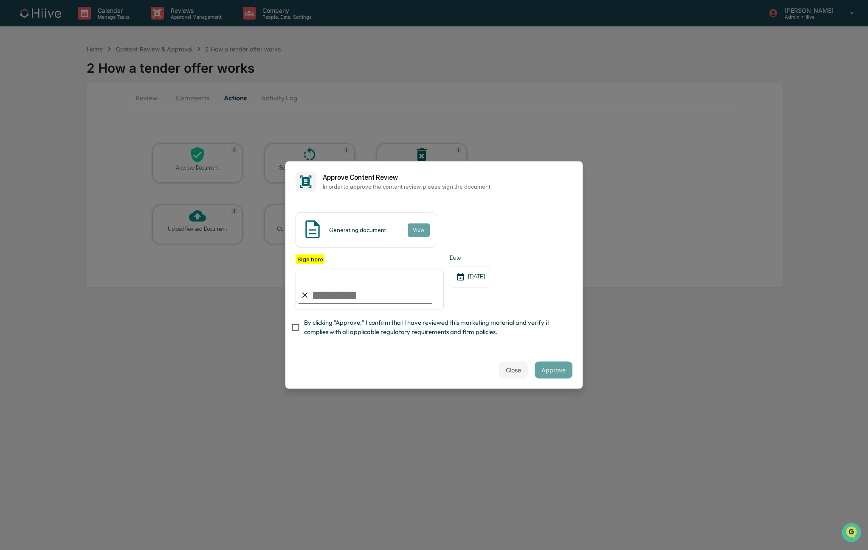
type input "**********"
click at [554, 369] on button "Approve" at bounding box center [554, 369] width 38 height 17
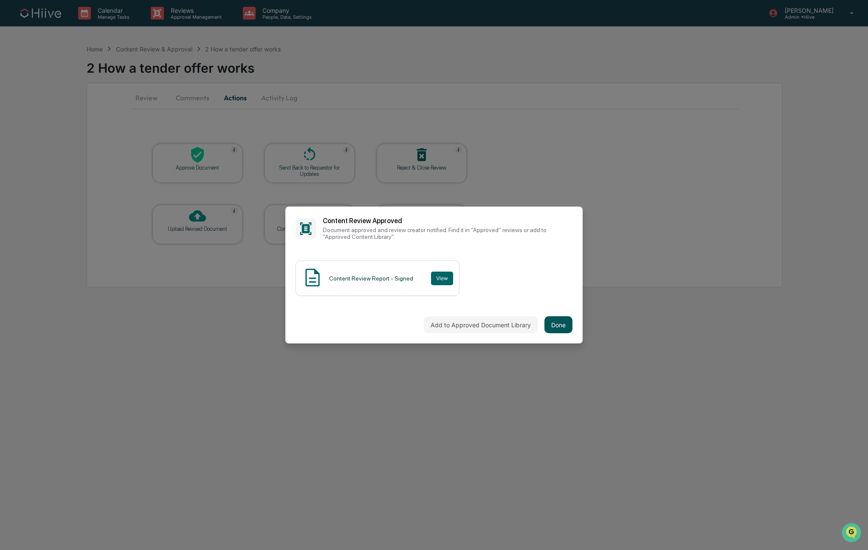
click at [551, 327] on button "Done" at bounding box center [559, 324] width 28 height 17
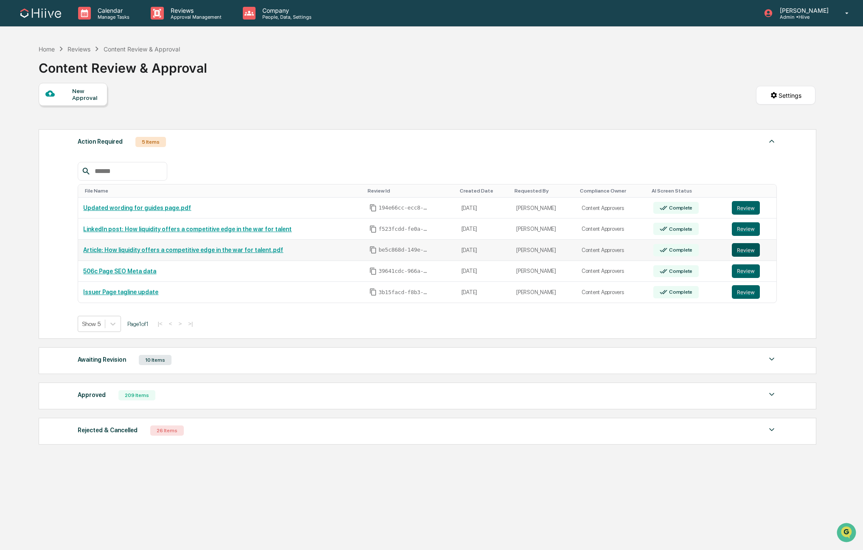
click at [749, 252] on button "Review" at bounding box center [746, 250] width 28 height 14
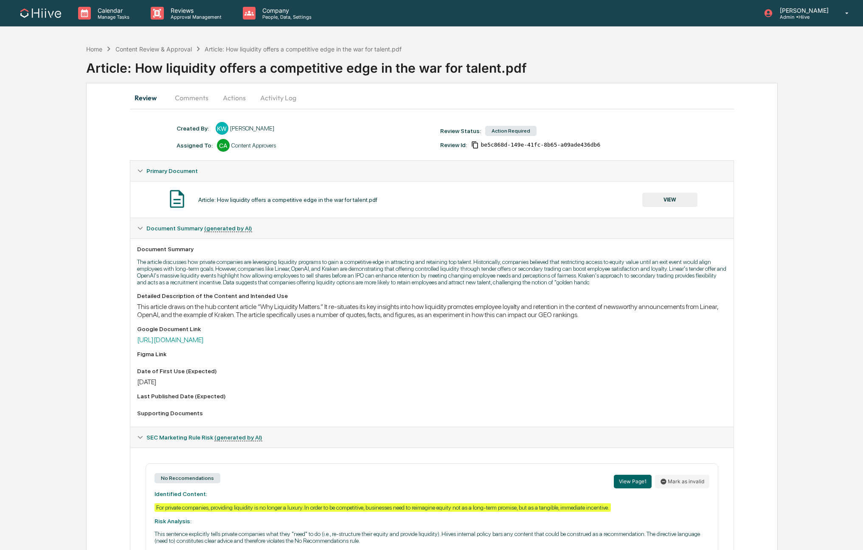
click at [186, 104] on button "Comments" at bounding box center [191, 97] width 47 height 20
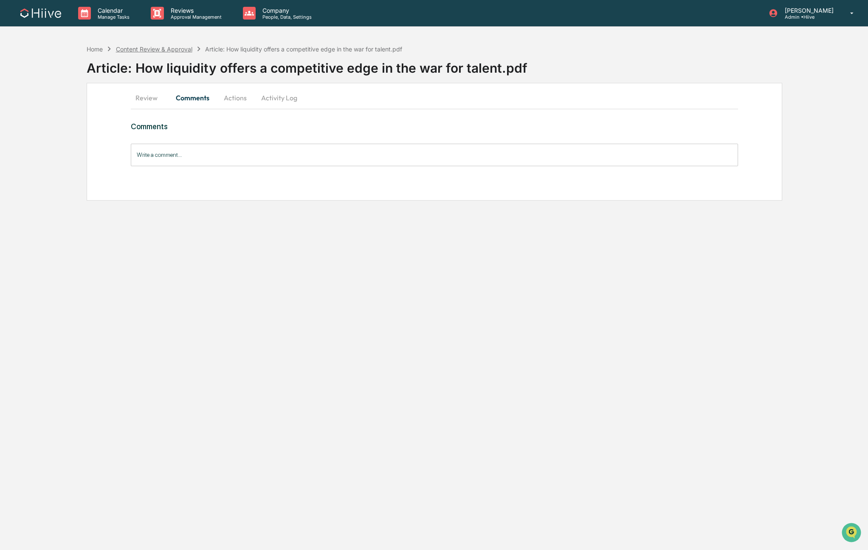
click at [130, 49] on div "Content Review & Approval" at bounding box center [154, 48] width 76 height 7
